Goal: Information Seeking & Learning: Learn about a topic

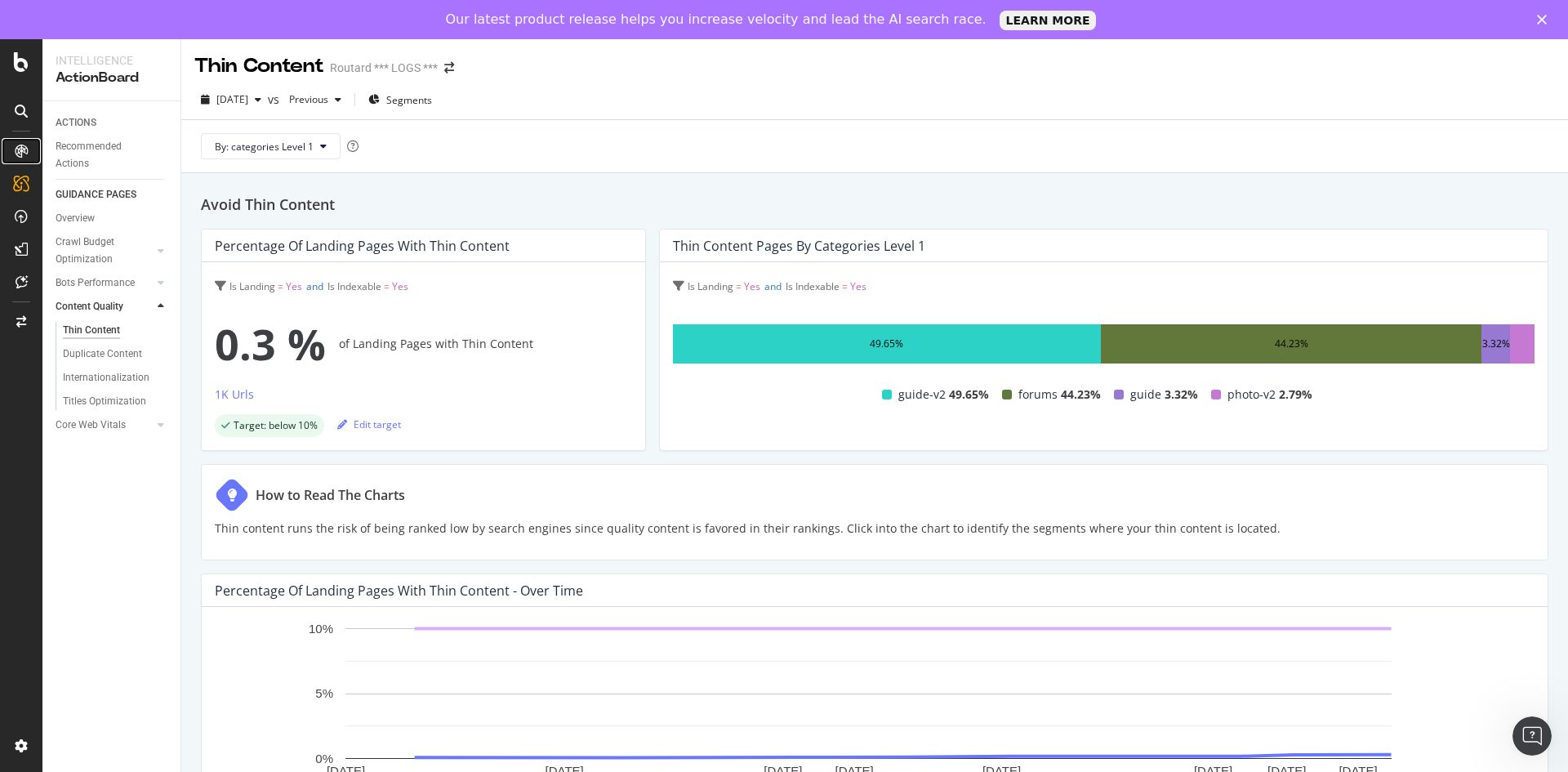
click at [19, 146] on icon at bounding box center [21, 151] width 13 height 13
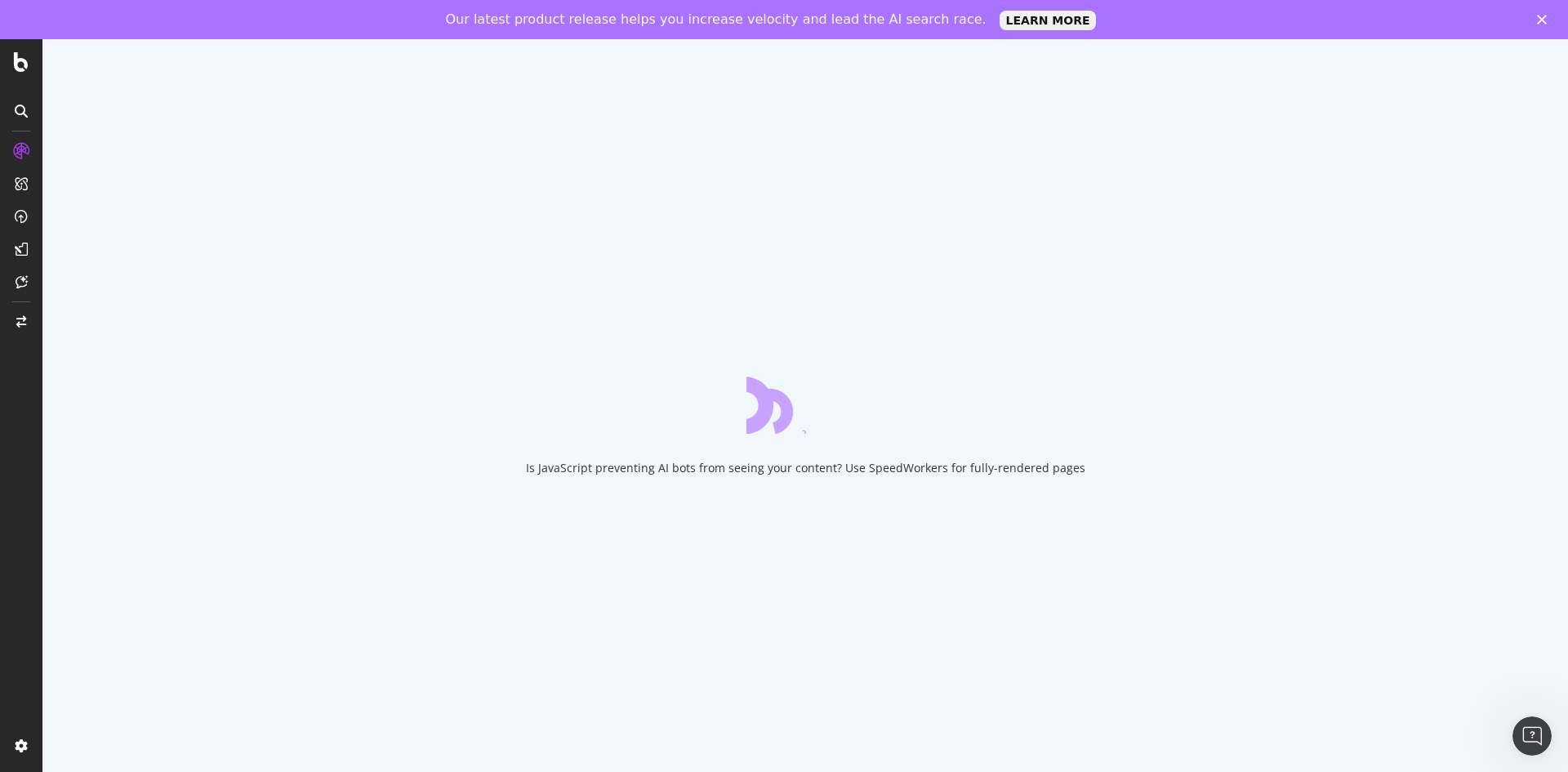
click at [21, 112] on icon at bounding box center [21, 111] width 13 height 13
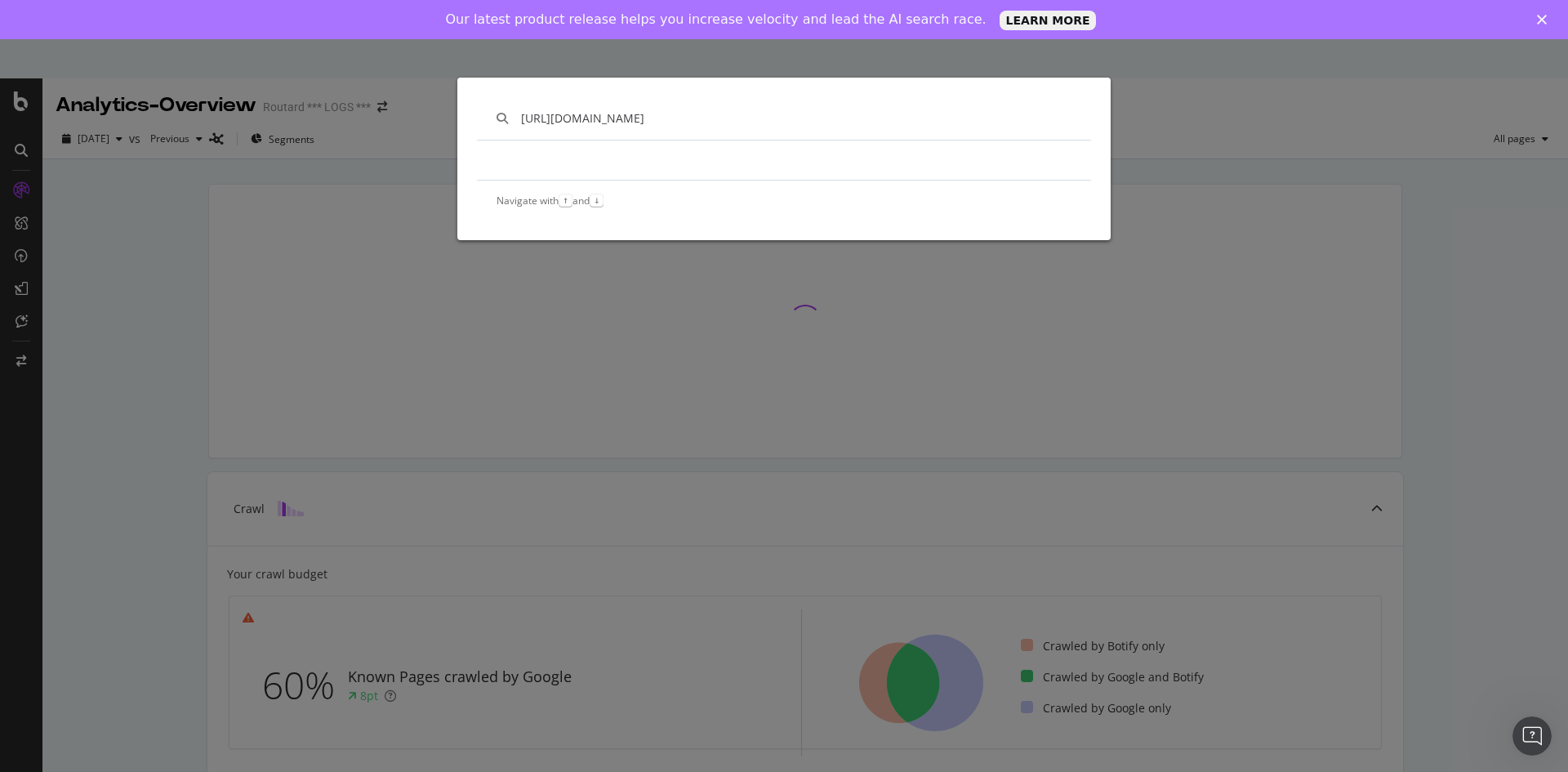
type input "[URL][DOMAIN_NAME]"
click at [25, 99] on div "[URL][DOMAIN_NAME] Navigate with ↑ and ↓" at bounding box center [784, 386] width 1568 height 772
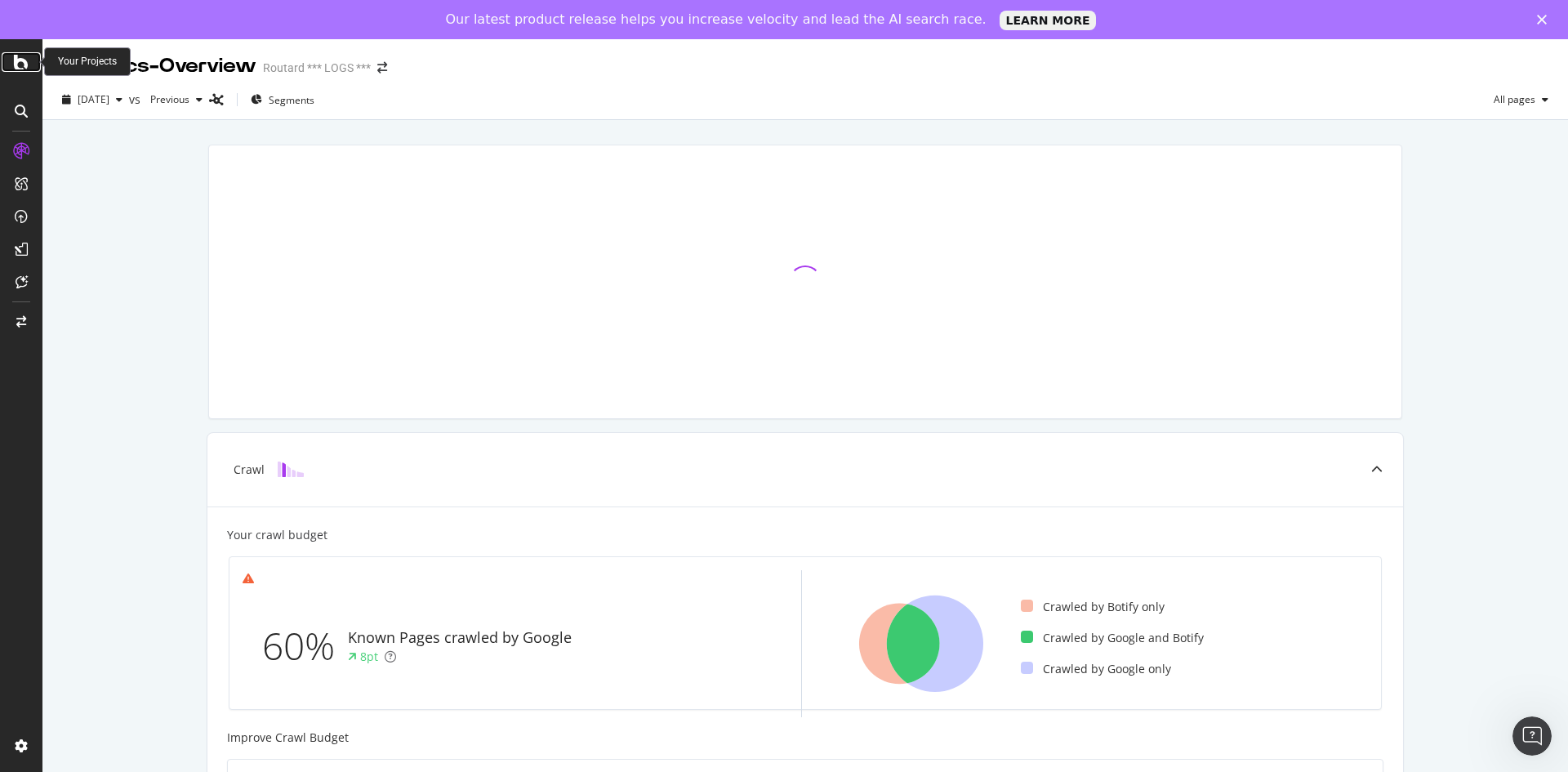
click at [27, 66] on icon at bounding box center [21, 61] width 15 height 19
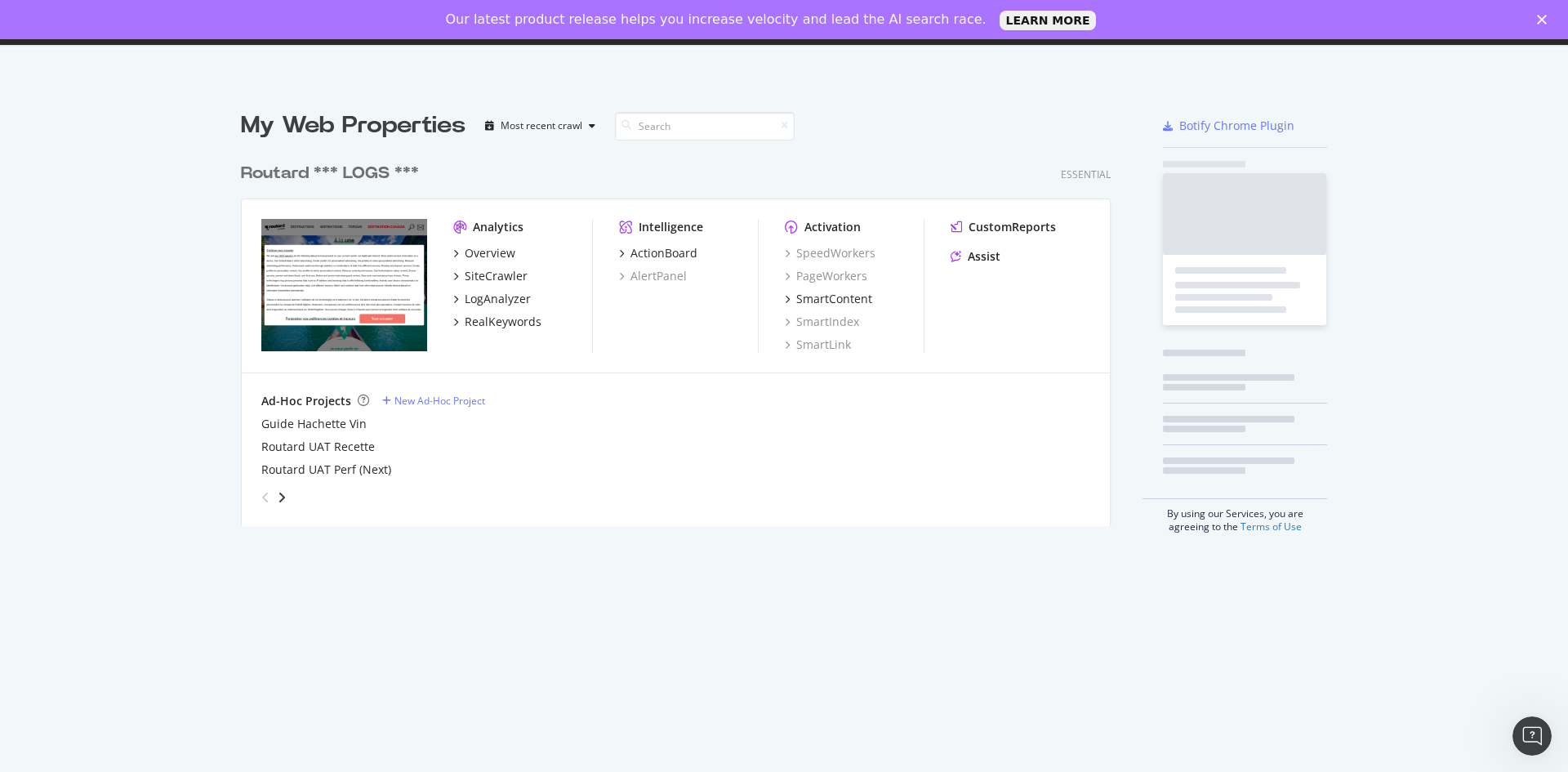
scroll to position [371, 871]
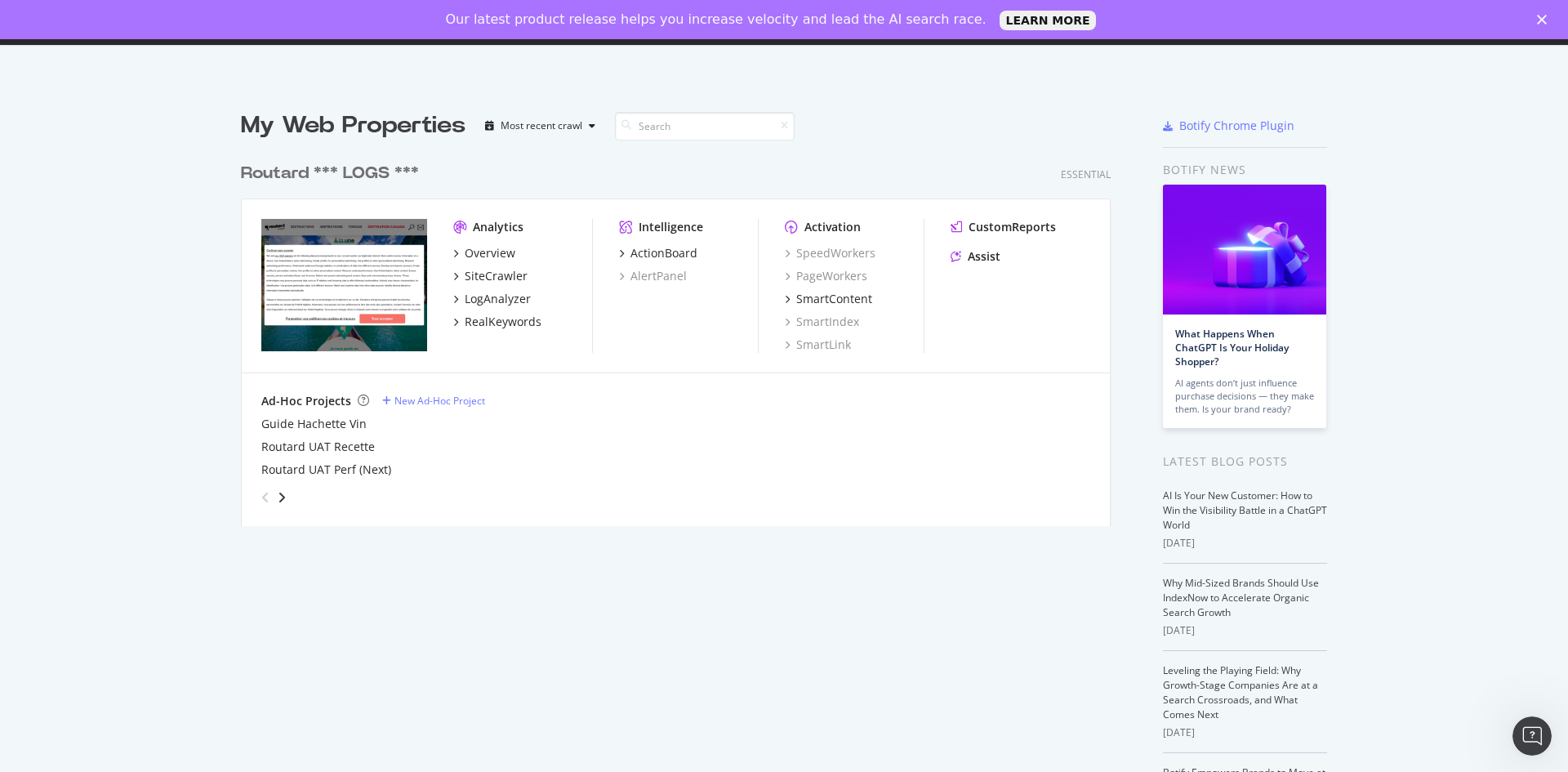
click at [369, 266] on img "grid" at bounding box center [344, 285] width 166 height 132
click at [374, 273] on img "grid" at bounding box center [344, 285] width 166 height 132
click at [378, 283] on img "grid" at bounding box center [344, 285] width 166 height 132
click at [485, 276] on div "SiteCrawler" at bounding box center [496, 276] width 63 height 16
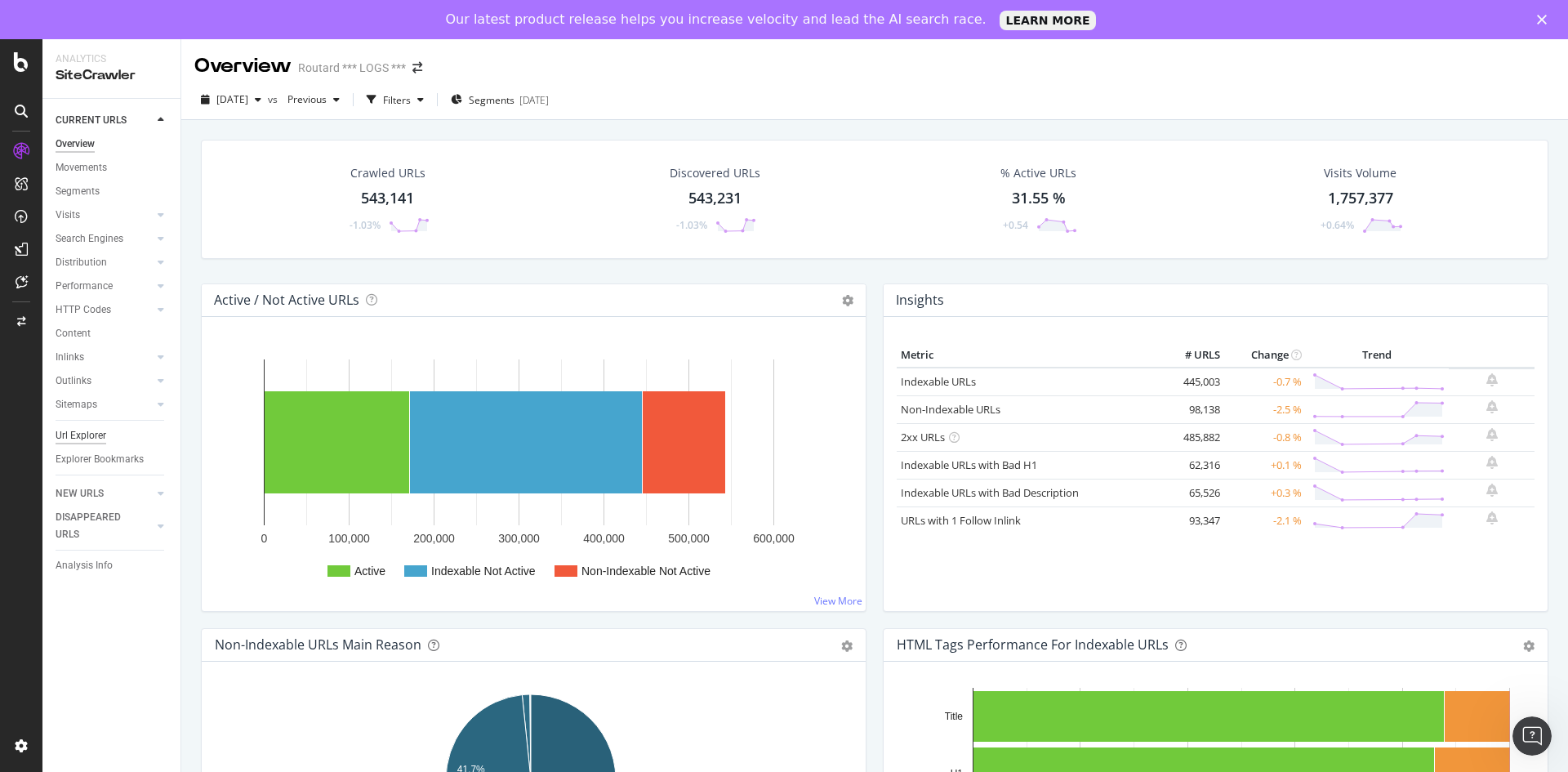
click at [77, 432] on div "Url Explorer" at bounding box center [80, 435] width 50 height 17
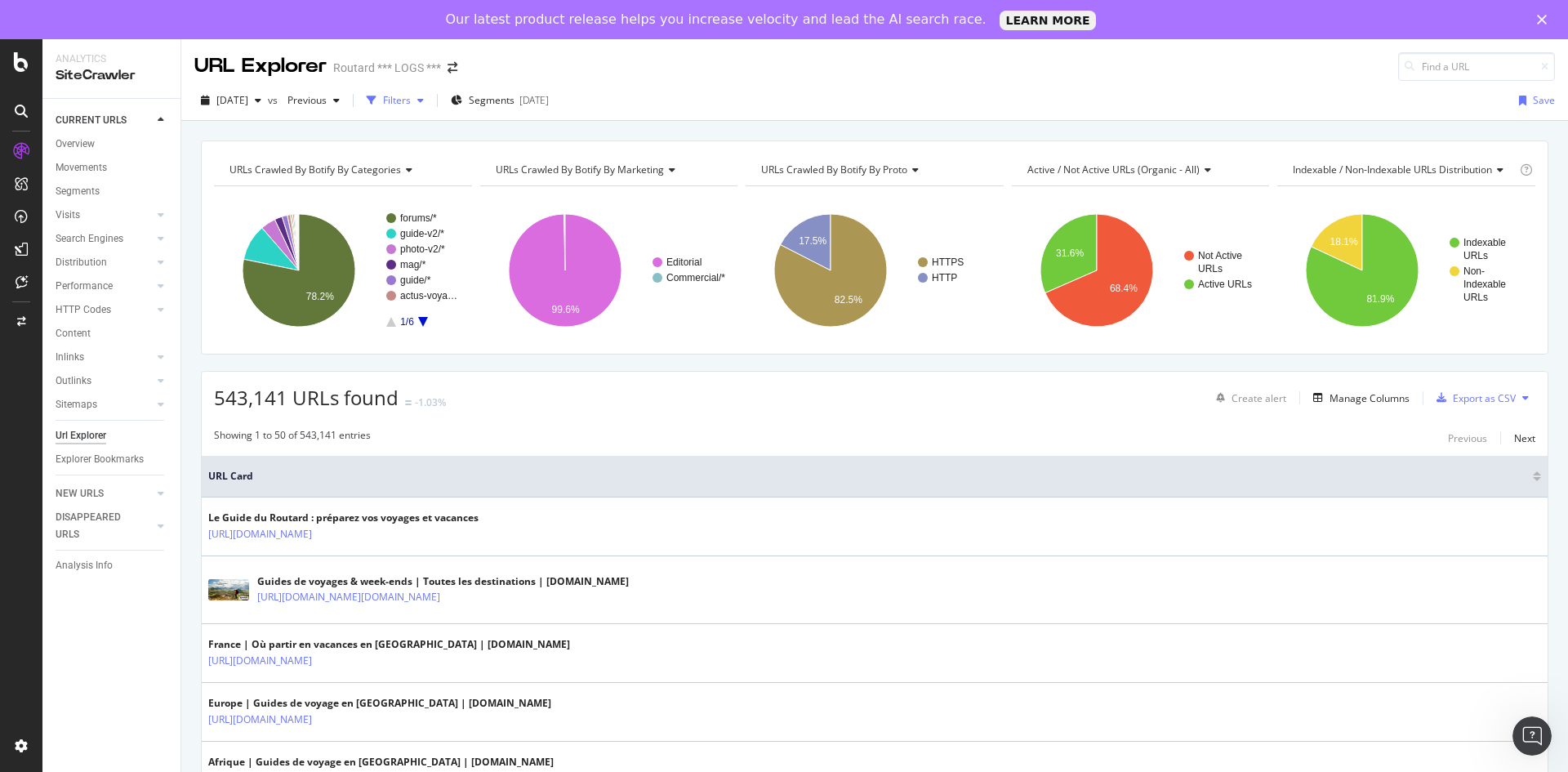
click at [411, 106] on div "Filters" at bounding box center [397, 99] width 27 height 14
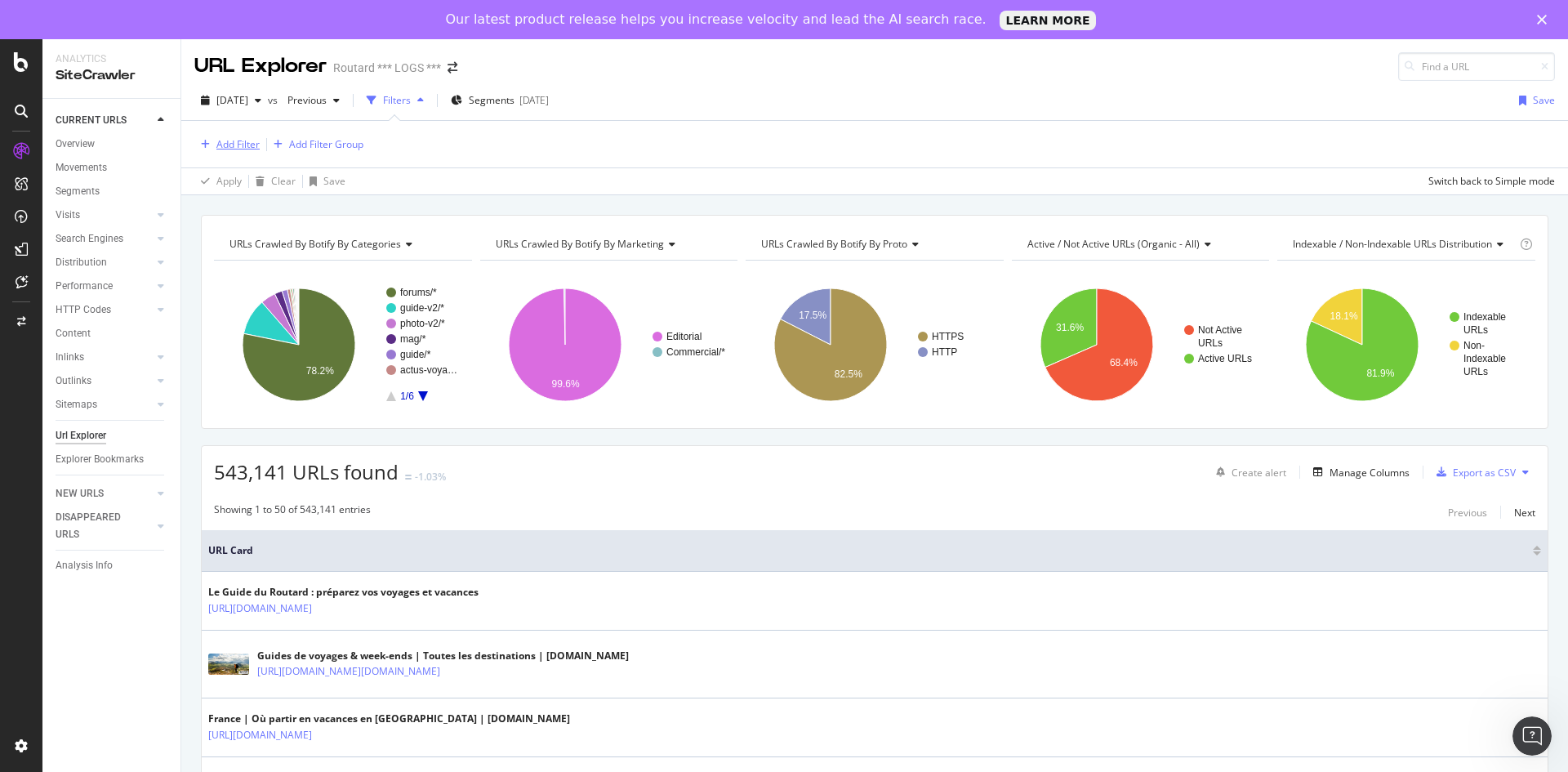
click at [229, 148] on div "Add Filter" at bounding box center [237, 143] width 43 height 14
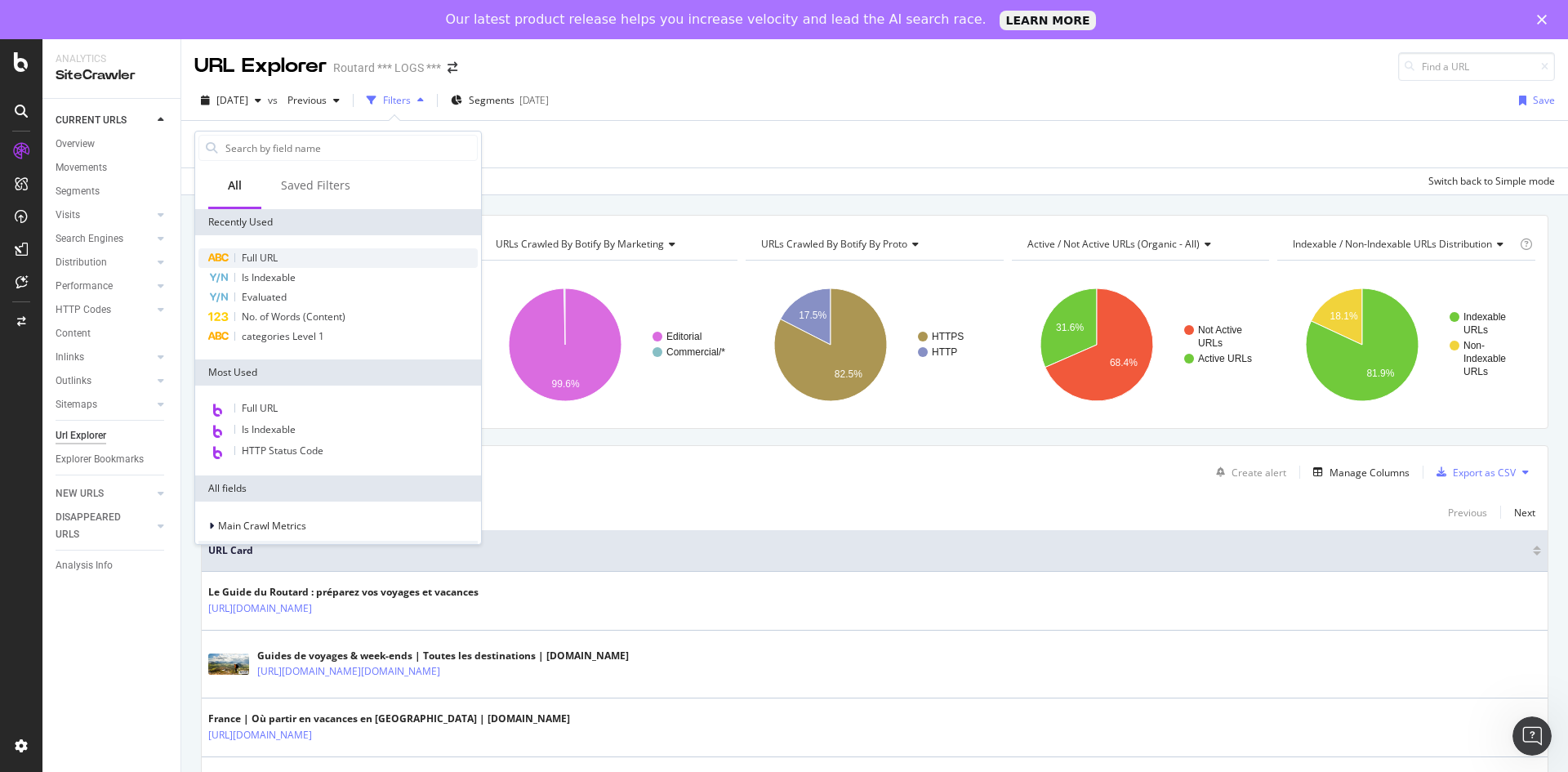
click at [277, 260] on span "Full URL" at bounding box center [259, 257] width 36 height 14
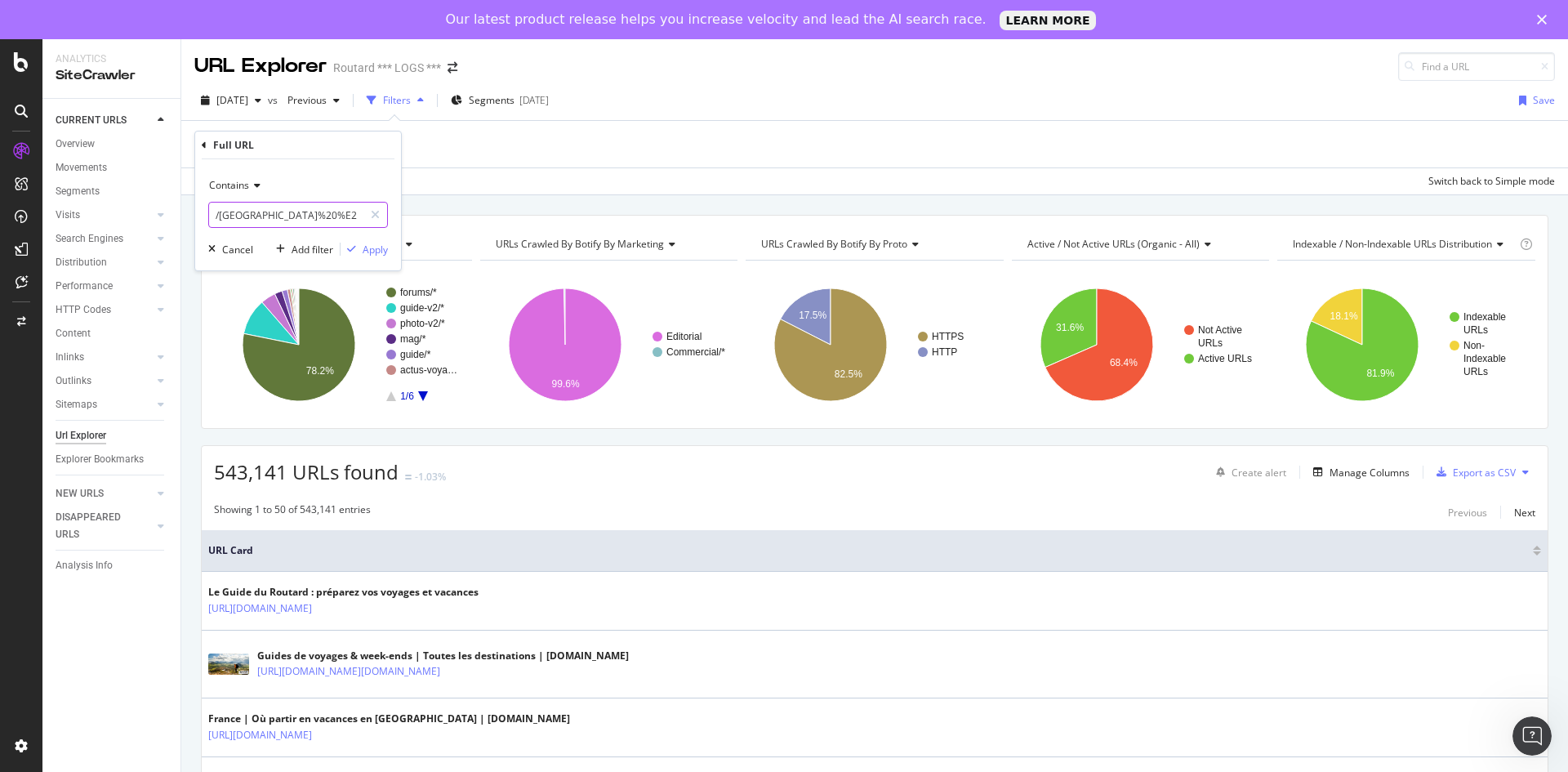
click at [264, 218] on input "/[GEOGRAPHIC_DATA]%20%E2%86%92%20" at bounding box center [286, 214] width 154 height 26
paste input "[URL][DOMAIN_NAME]"
drag, startPoint x: 328, startPoint y: 217, endPoint x: 185, endPoint y: 217, distance: 143.0
click at [185, 217] on body "Analytics SiteCrawler CURRENT URLS Overview Movements Segments Visits Analysis …" at bounding box center [784, 425] width 1568 height 772
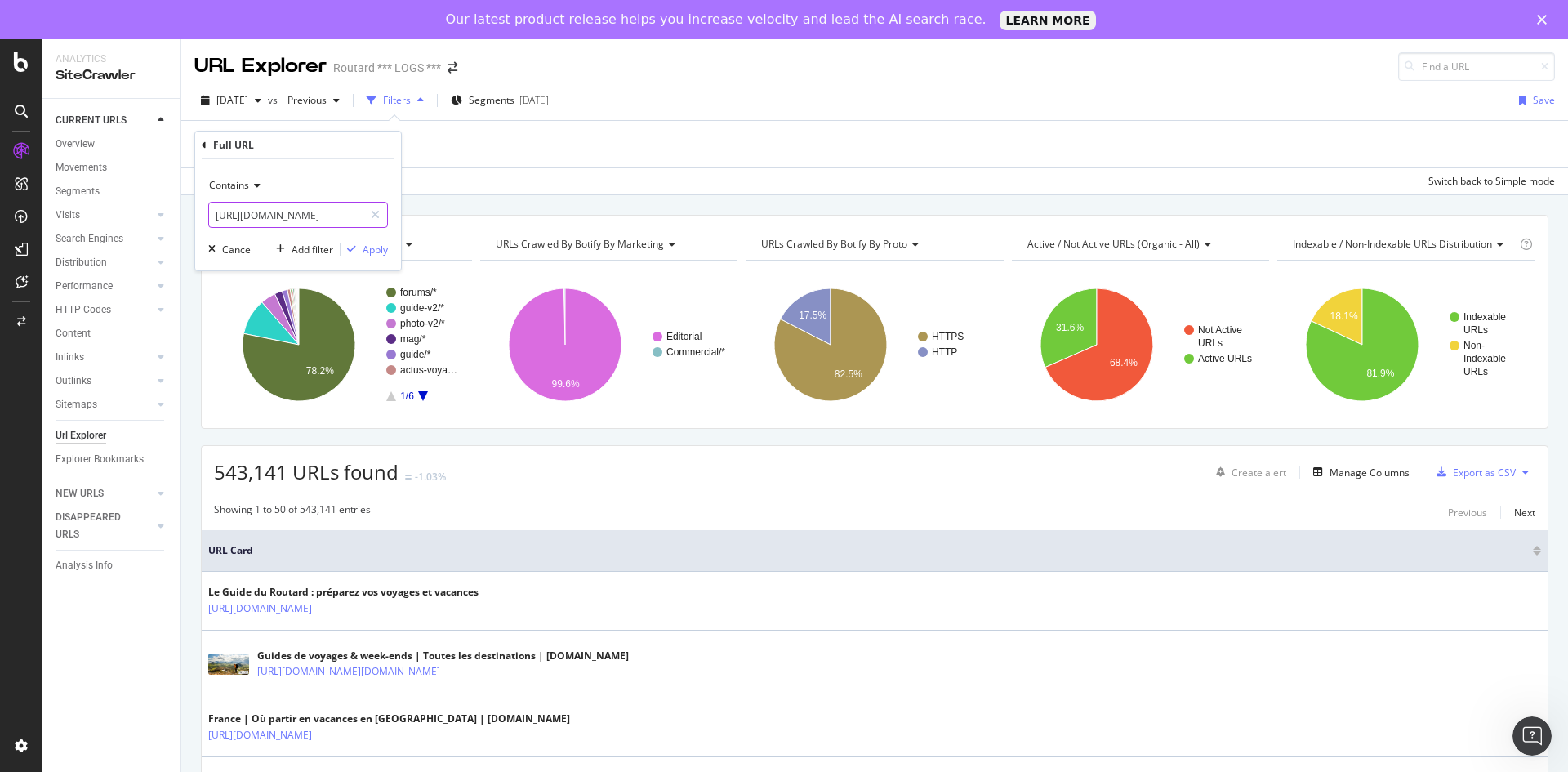
click at [259, 216] on input "[URL][DOMAIN_NAME]" at bounding box center [286, 214] width 154 height 26
drag, startPoint x: 330, startPoint y: 215, endPoint x: -26, endPoint y: 213, distance: 356.0
click at [0, 213] on html "Analytics SiteCrawler CURRENT URLS Overview Movements Segments Visits Analysis …" at bounding box center [784, 386] width 1568 height 772
type input "/fr/guide/a/carte/[GEOGRAPHIC_DATA]/[GEOGRAPHIC_DATA]"
click at [372, 252] on div "Apply" at bounding box center [375, 249] width 26 height 14
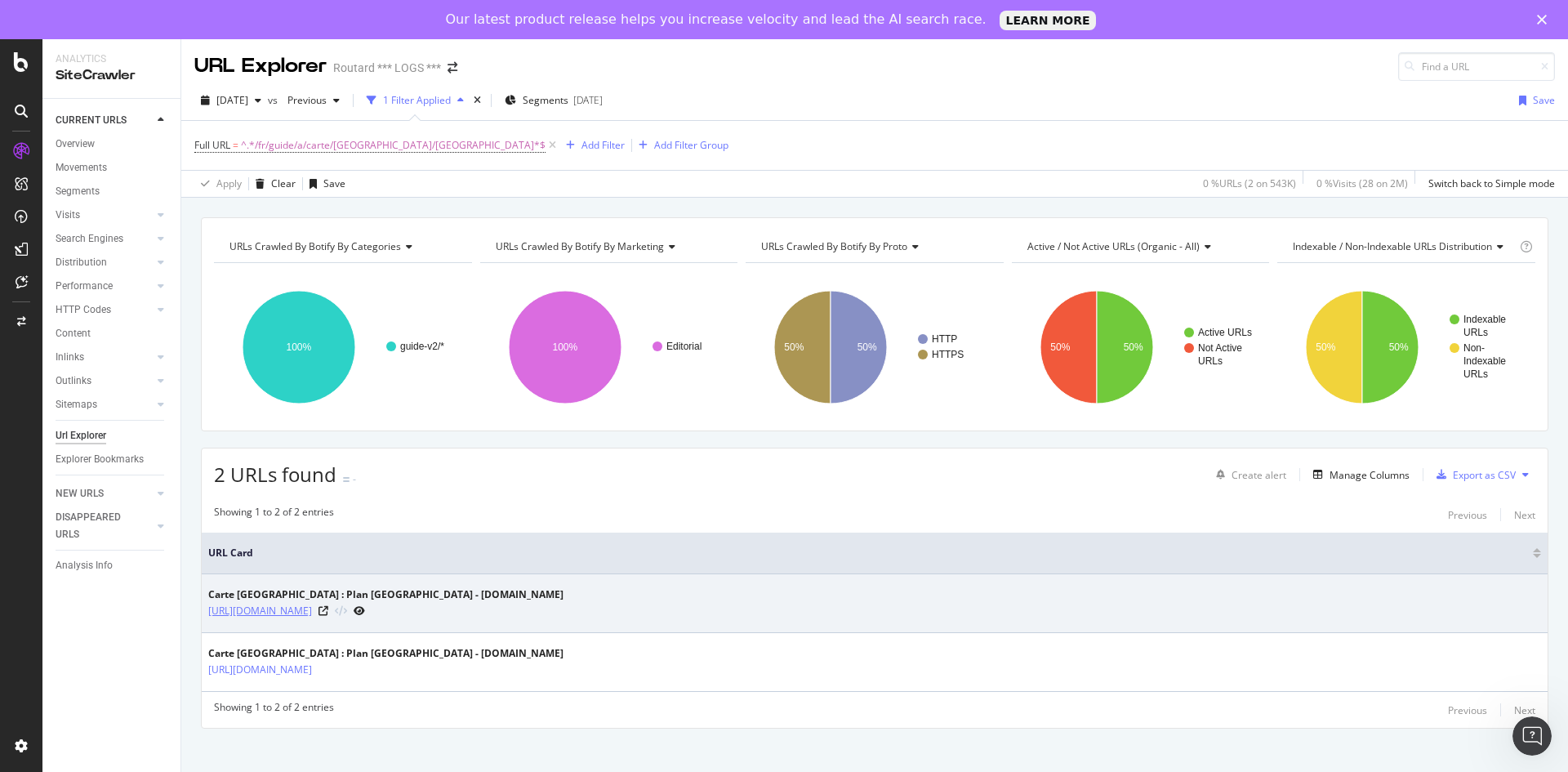
click at [312, 611] on link "[URL][DOMAIN_NAME]" at bounding box center [260, 610] width 104 height 16
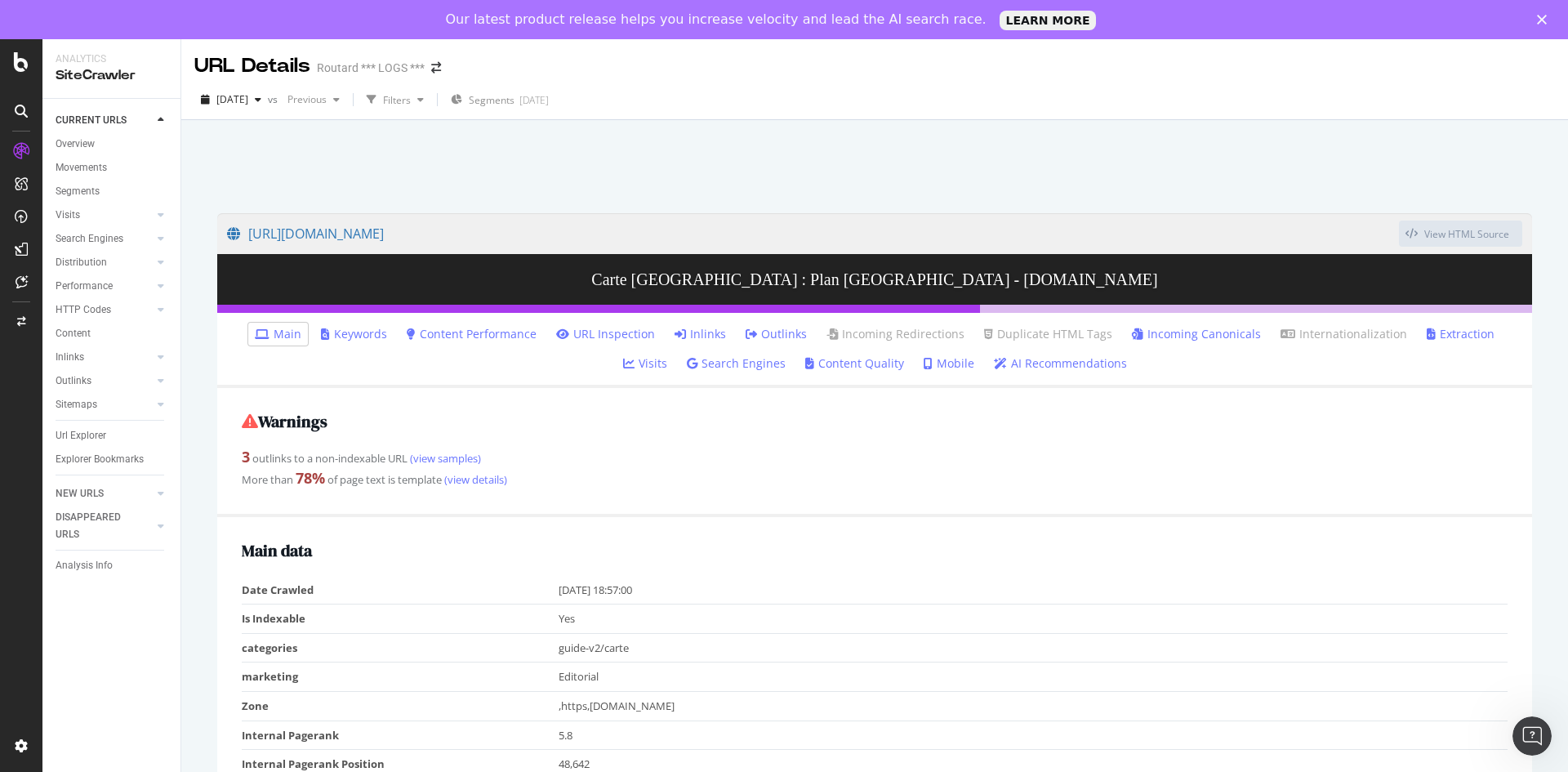
click at [1013, 364] on link "AI Recommendations" at bounding box center [1061, 363] width 133 height 16
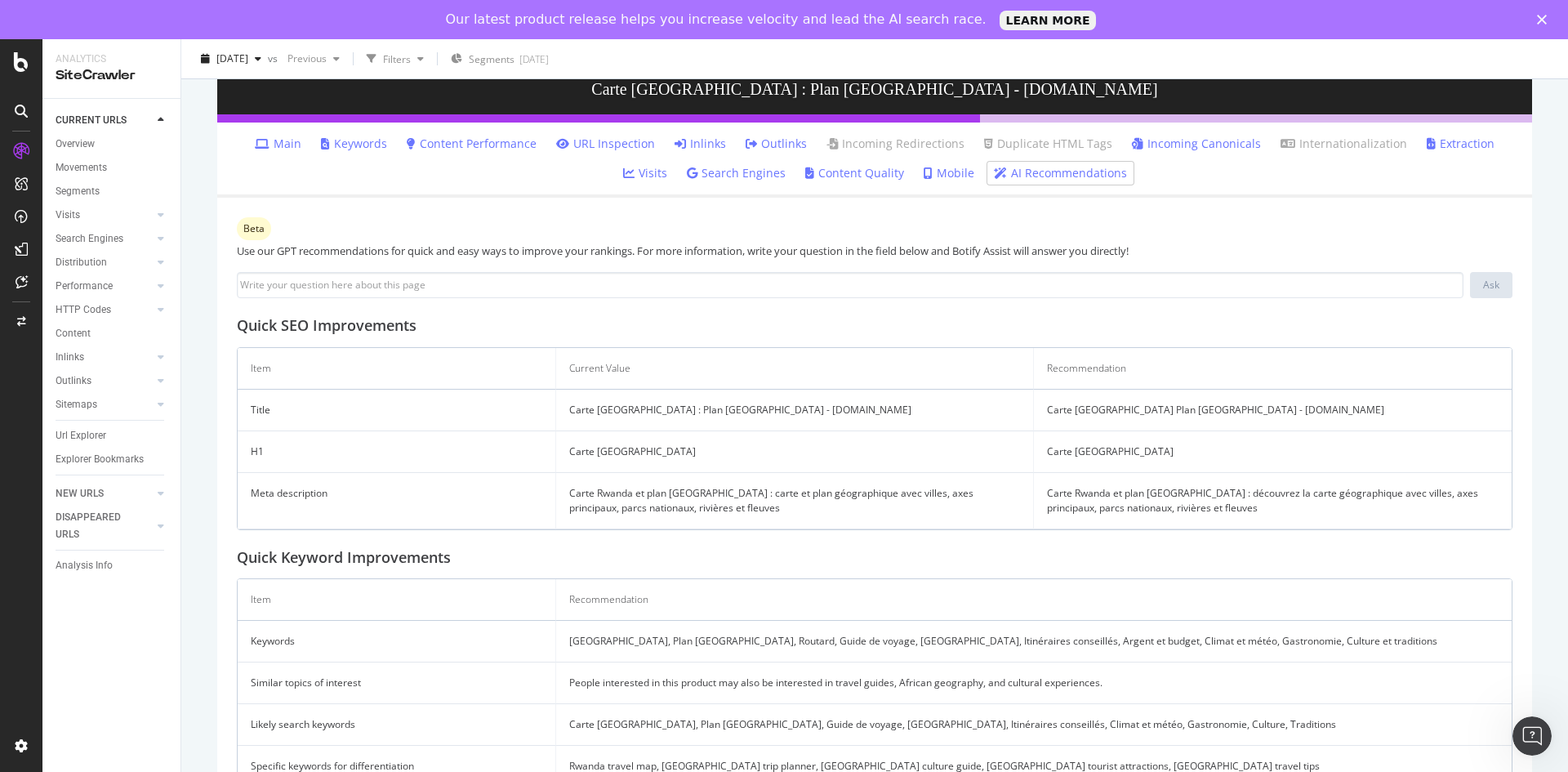
scroll to position [203, 0]
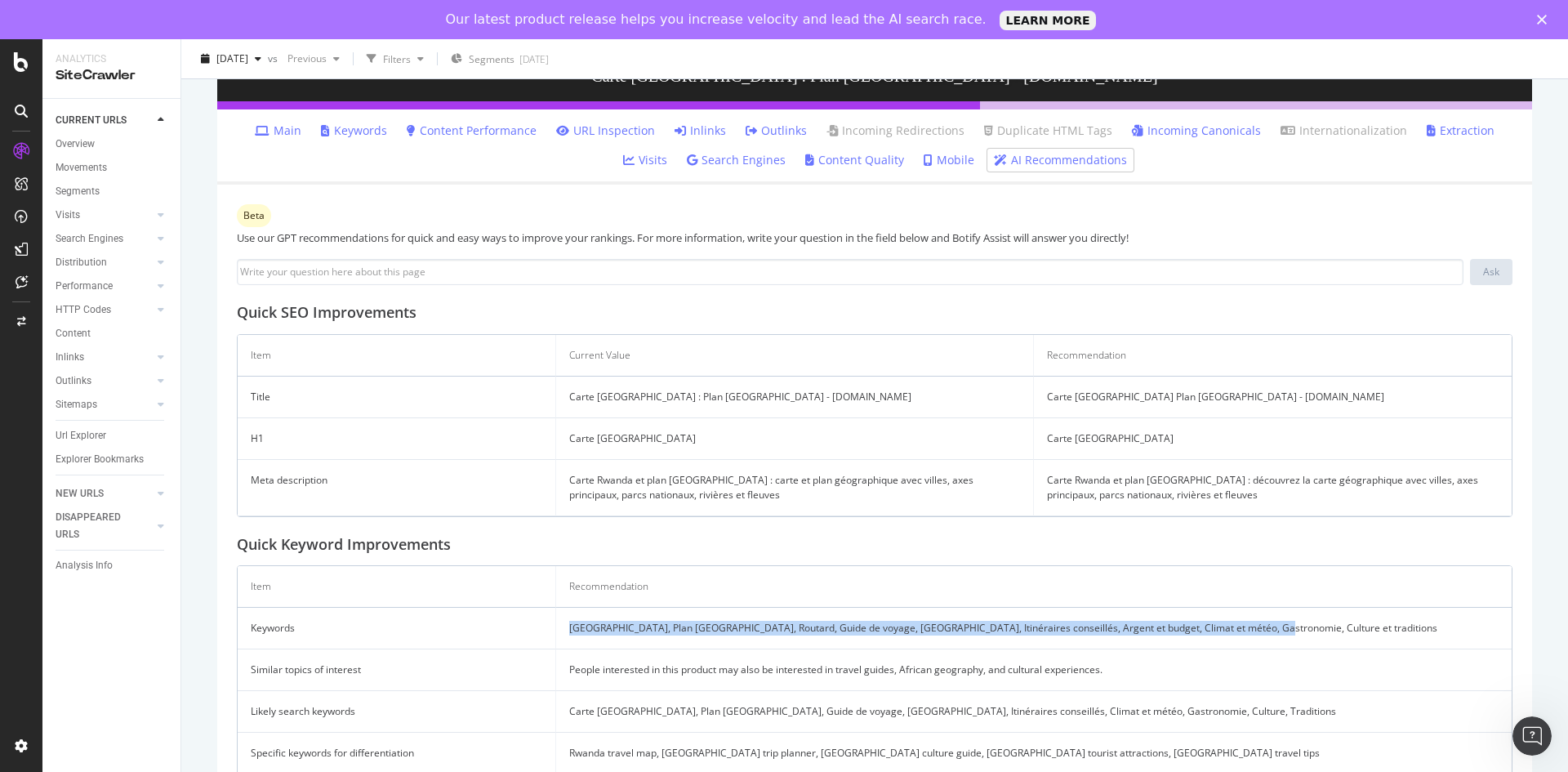
drag, startPoint x: 565, startPoint y: 632, endPoint x: 1249, endPoint y: 635, distance: 684.0
click at [1249, 635] on td "Rwanda, Plan Rwanda, Routard, Guide de voyage, Afrique, Itinéraires conseillés,…" at bounding box center [1033, 629] width 956 height 42
copy td "Rwanda, Plan Rwanda, Routard, Guide de voyage, Afrique, Itinéraires conseillés,…"
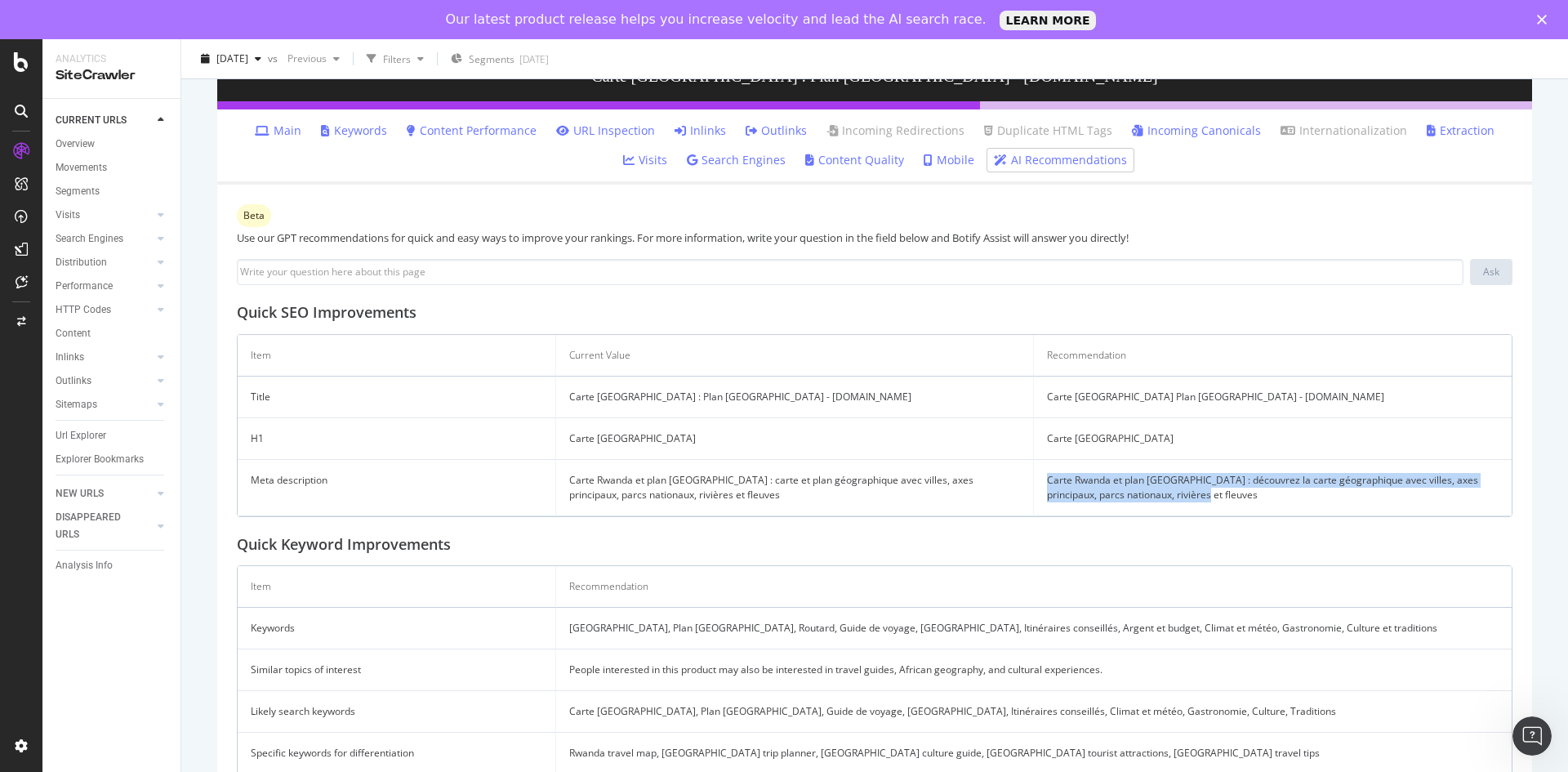
drag, startPoint x: 1200, startPoint y: 495, endPoint x: 1040, endPoint y: 485, distance: 160.3
click at [1040, 485] on td "Carte Rwanda et plan Rwanda : découvrez la carte géographique avec villes, axes…" at bounding box center [1272, 488] width 477 height 57
copy td "Carte Rwanda et plan Rwanda : découvrez la carte géographique avec villes, axes…"
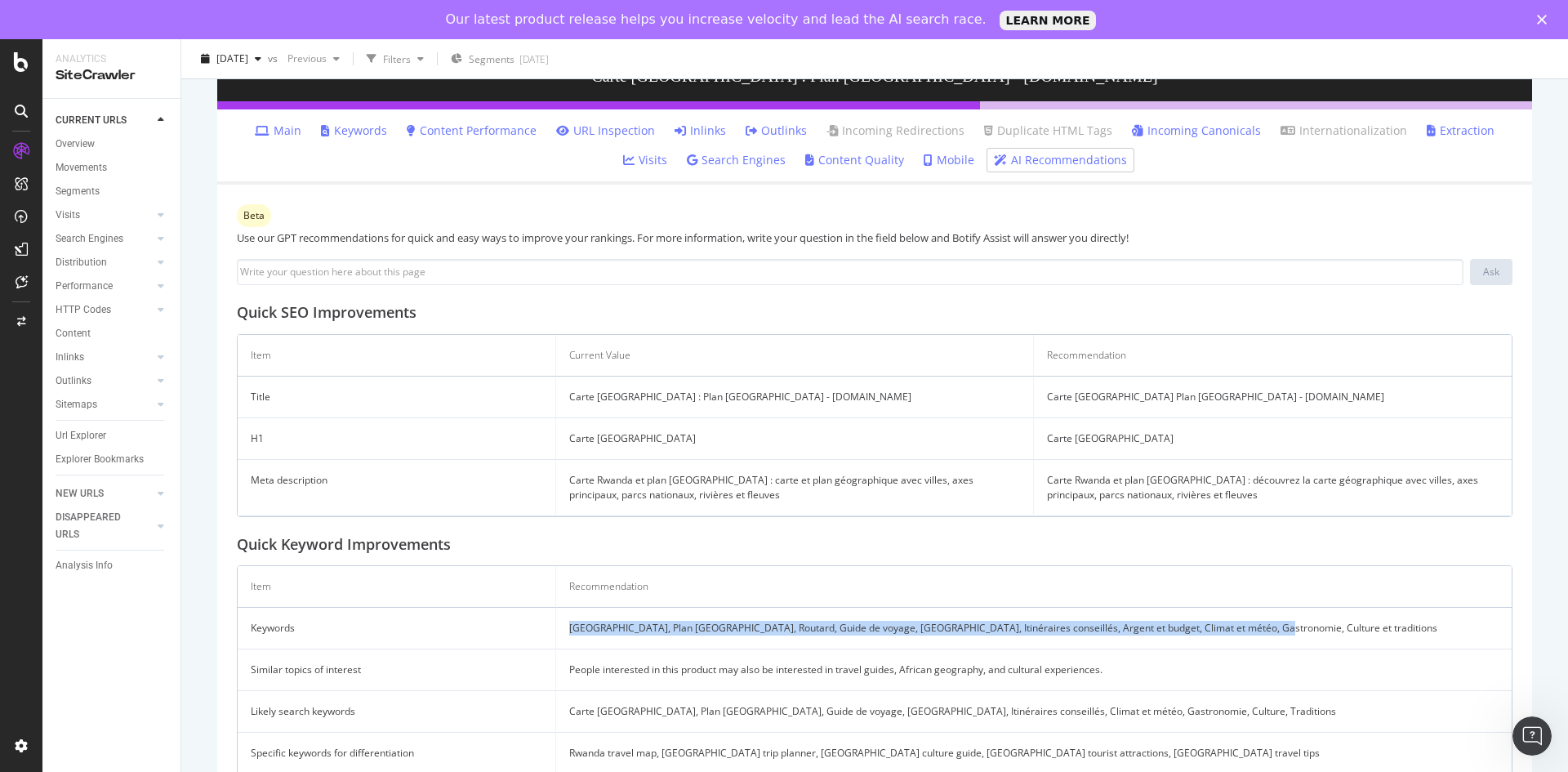
drag, startPoint x: 1262, startPoint y: 631, endPoint x: 565, endPoint y: 641, distance: 697.1
click at [565, 641] on td "Rwanda, Plan Rwanda, Routard, Guide de voyage, Afrique, Itinéraires conseillés,…" at bounding box center [1033, 629] width 956 height 42
copy td "Rwanda, Plan Rwanda, Routard, Guide de voyage, Afrique, Itinéraires conseillés,…"
